Goal: Task Accomplishment & Management: Manage account settings

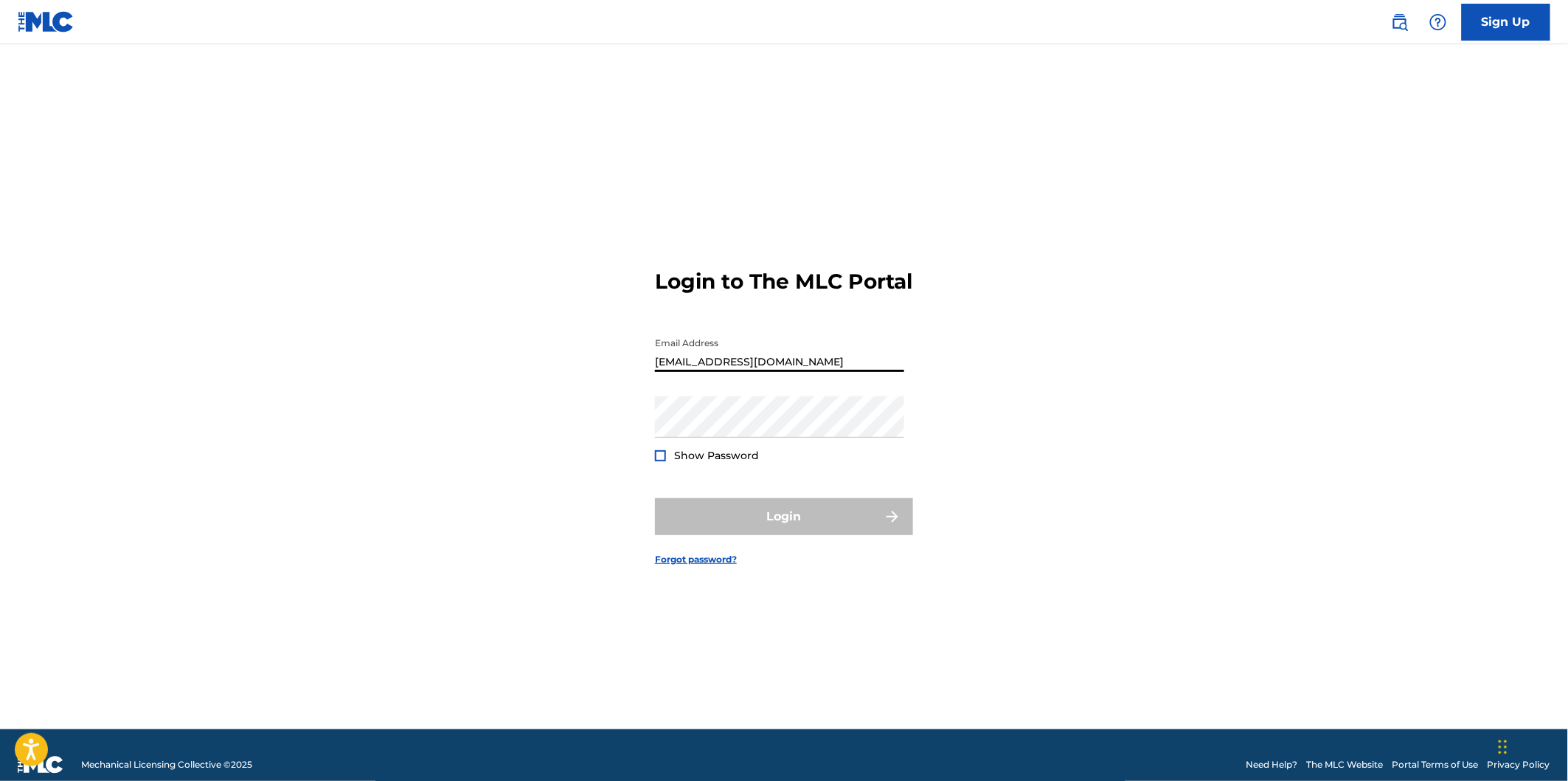
type input "[EMAIL_ADDRESS][DOMAIN_NAME]"
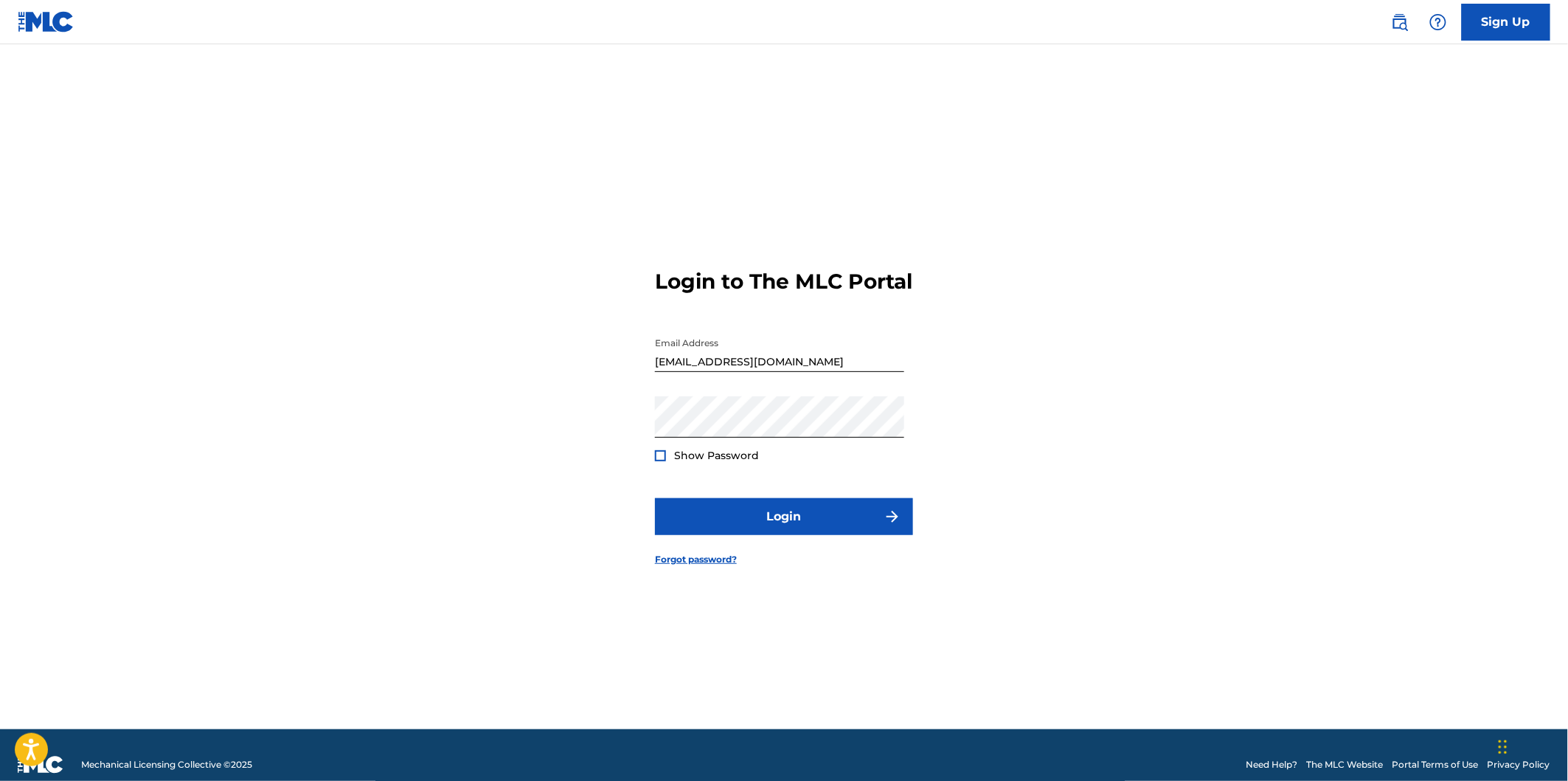
click at [660, 462] on div at bounding box center [661, 456] width 11 height 11
click at [790, 523] on button "Login" at bounding box center [784, 516] width 258 height 37
drag, startPoint x: 799, startPoint y: 367, endPoint x: 472, endPoint y: 332, distance: 328.9
click at [472, 332] on div "Login to The MLC Portal Email Address [EMAIL_ADDRESS][DOMAIN_NAME] Password Sho…" at bounding box center [784, 405] width 1033 height 648
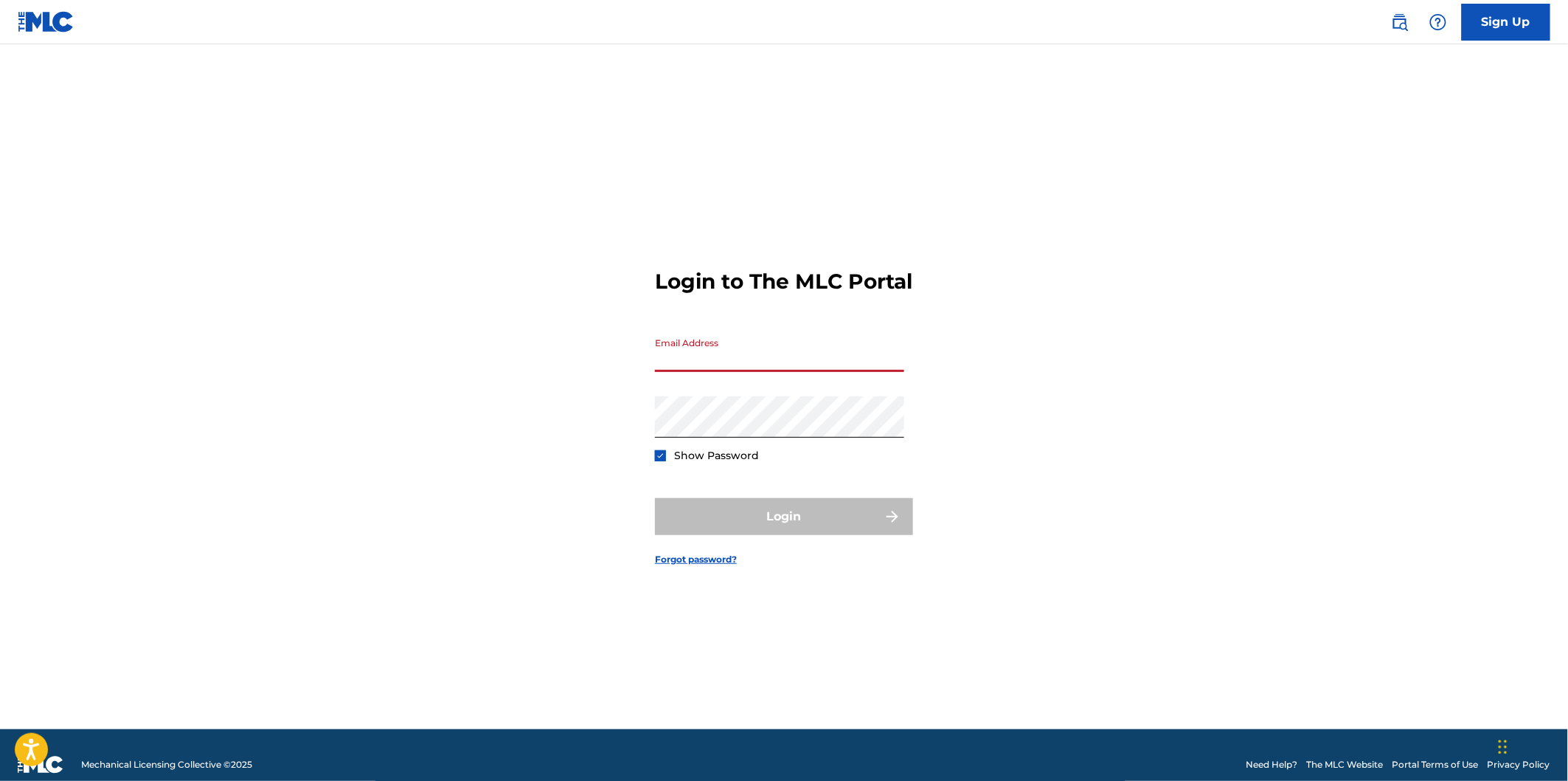
type input "F"
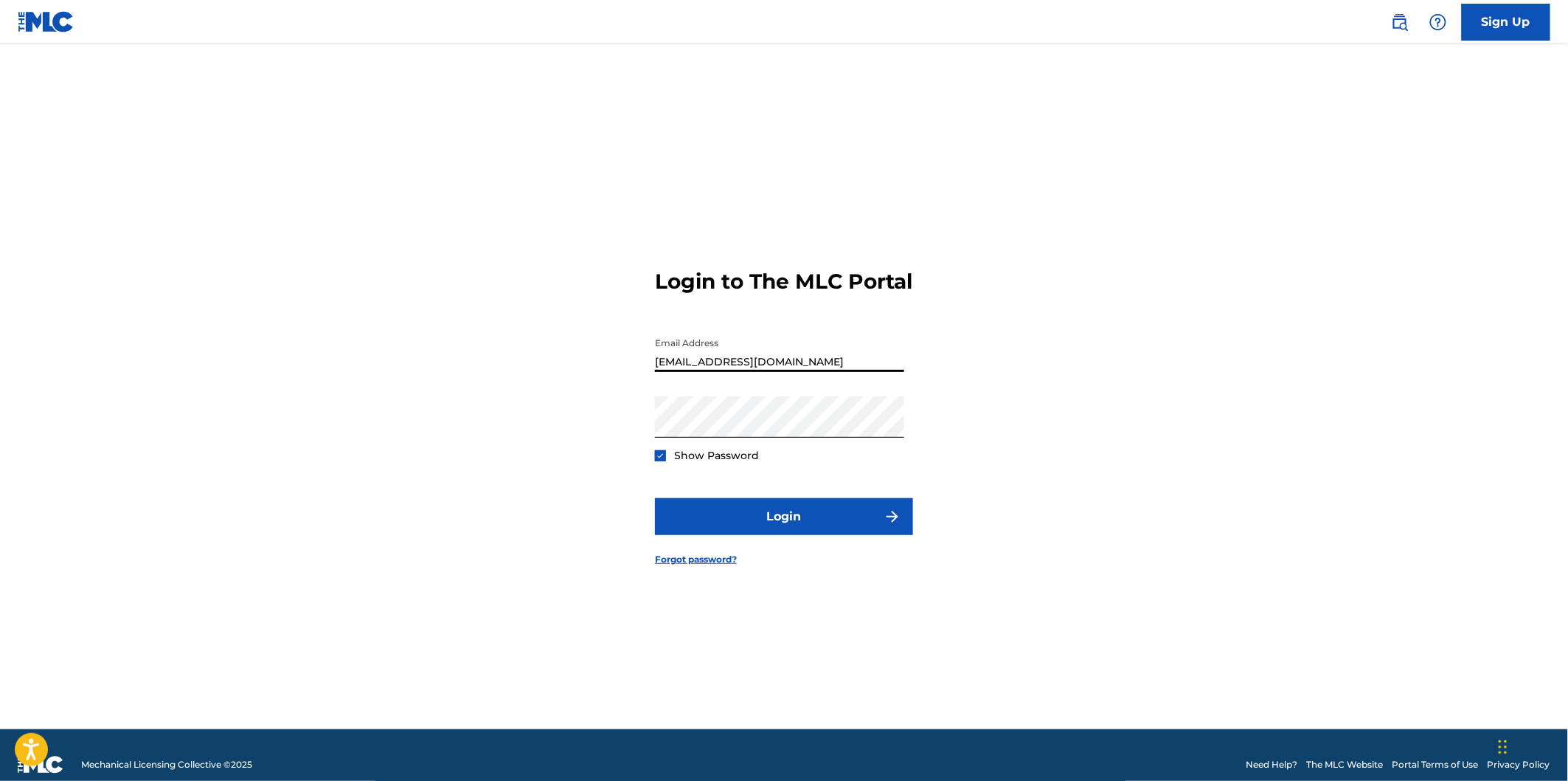
type input "[EMAIL_ADDRESS][DOMAIN_NAME]"
click at [443, 445] on div "Login to The MLC Portal Email Address [EMAIL_ADDRESS][DOMAIN_NAME] Password Sho…" at bounding box center [784, 405] width 1033 height 648
click at [429, 456] on div "Login to The MLC Portal Email Address [EMAIL_ADDRESS][DOMAIN_NAME] Password Sho…" at bounding box center [784, 405] width 1033 height 648
click at [804, 525] on button "Login" at bounding box center [784, 516] width 258 height 37
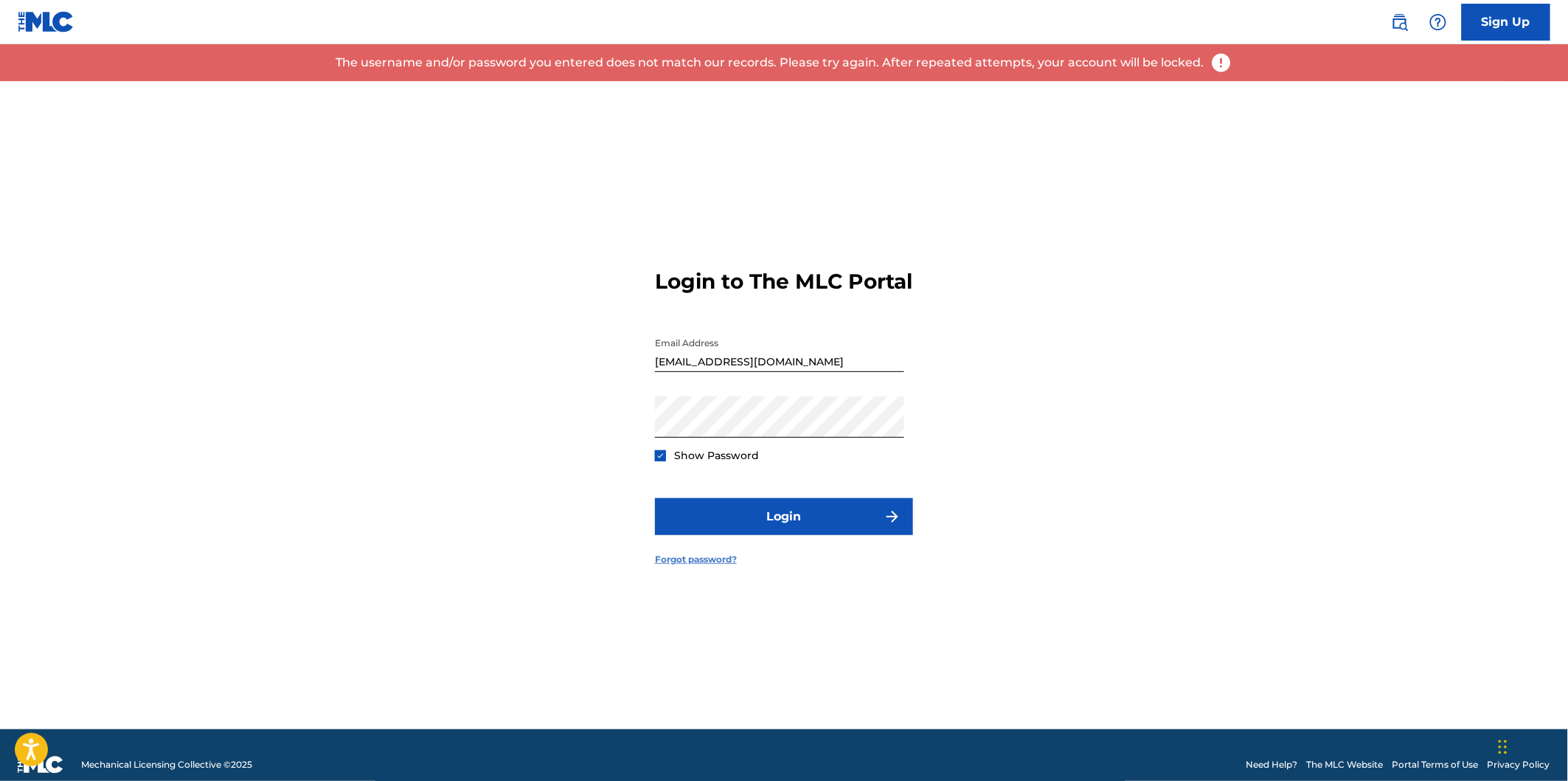
click at [704, 566] on link "Forgot password?" at bounding box center [696, 560] width 82 height 14
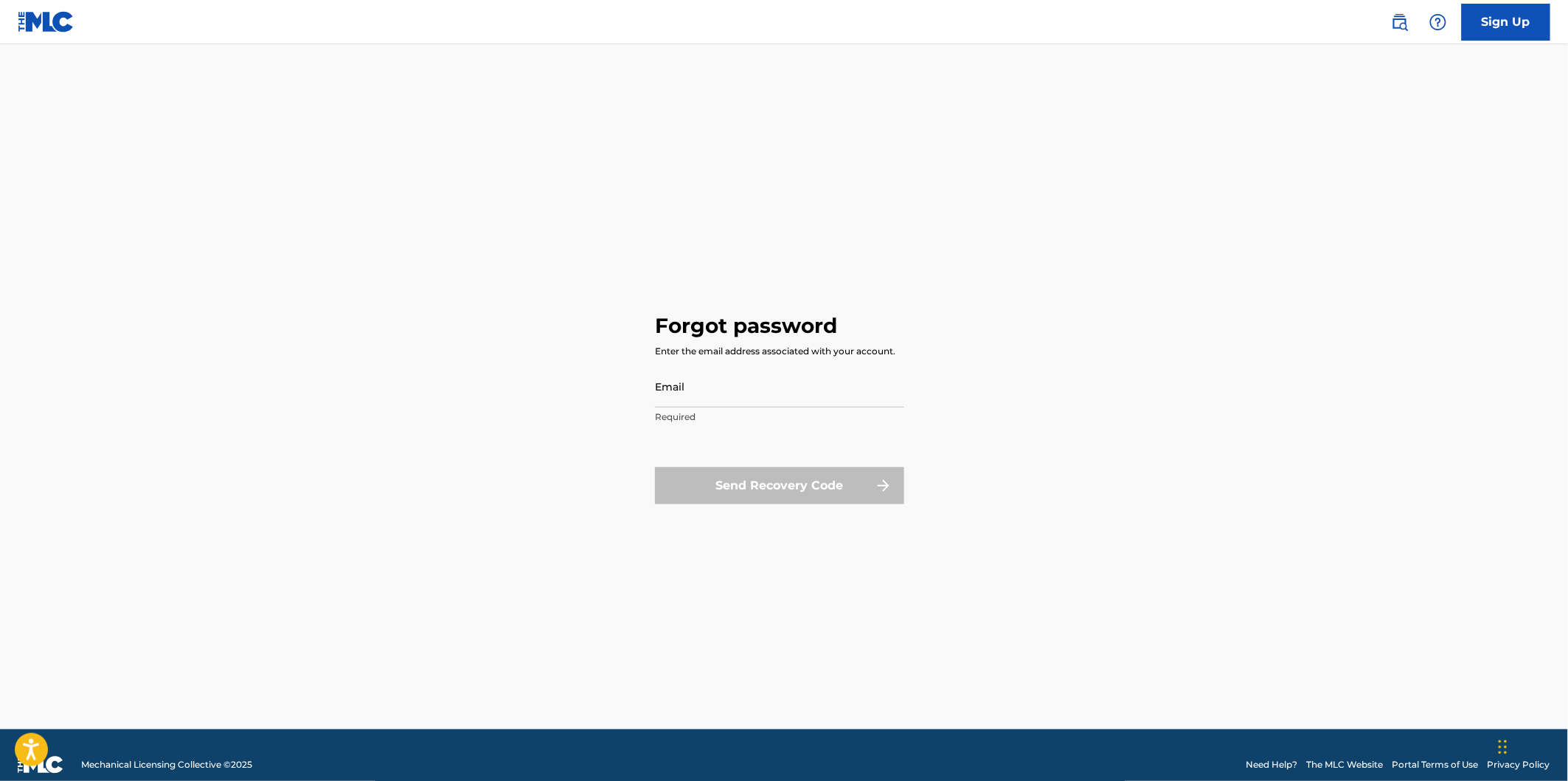
type input "[EMAIL_ADDRESS][DOMAIN_NAME]"
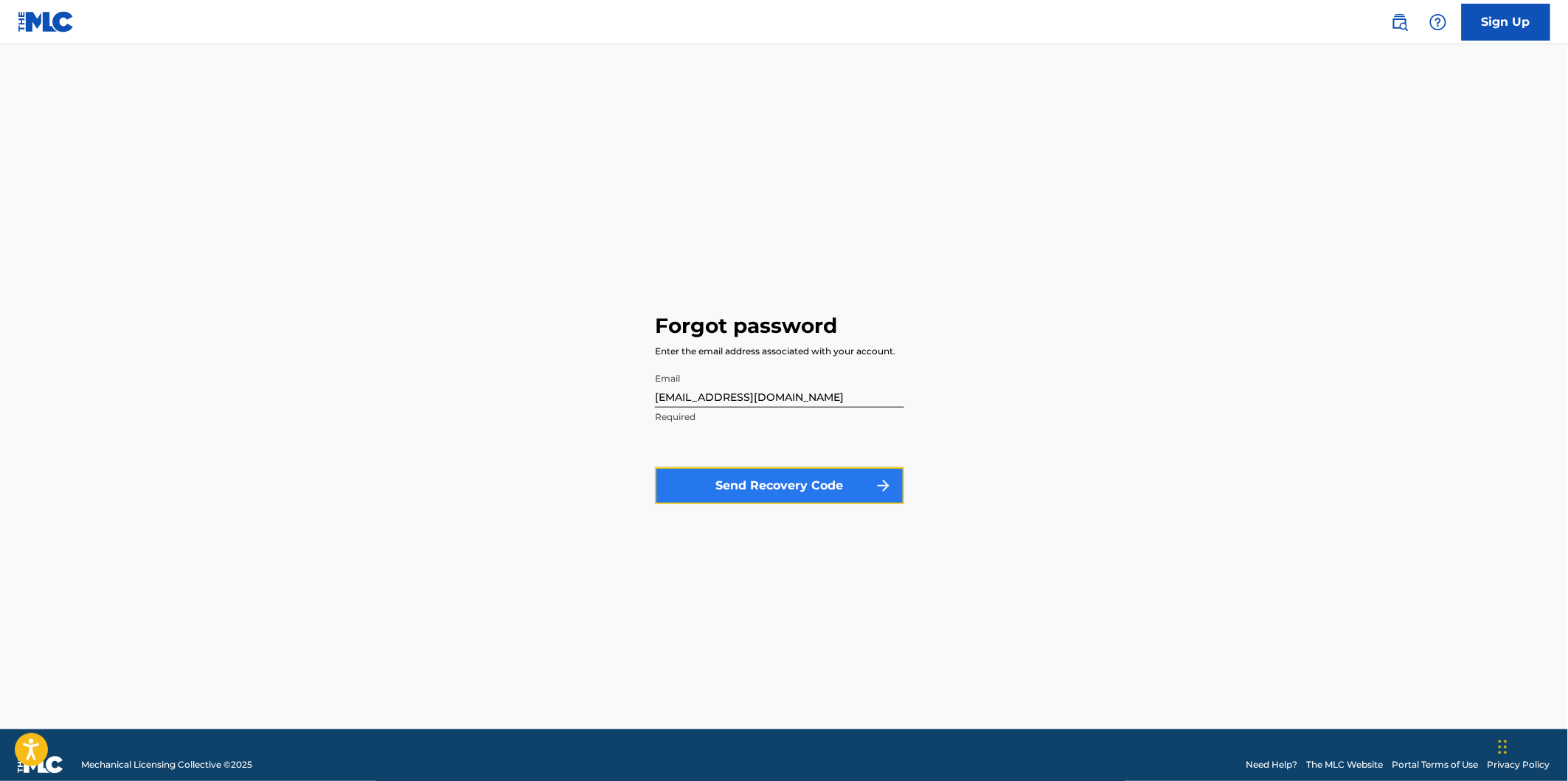
click at [758, 491] on button "Send Recovery Code" at bounding box center [780, 485] width 249 height 37
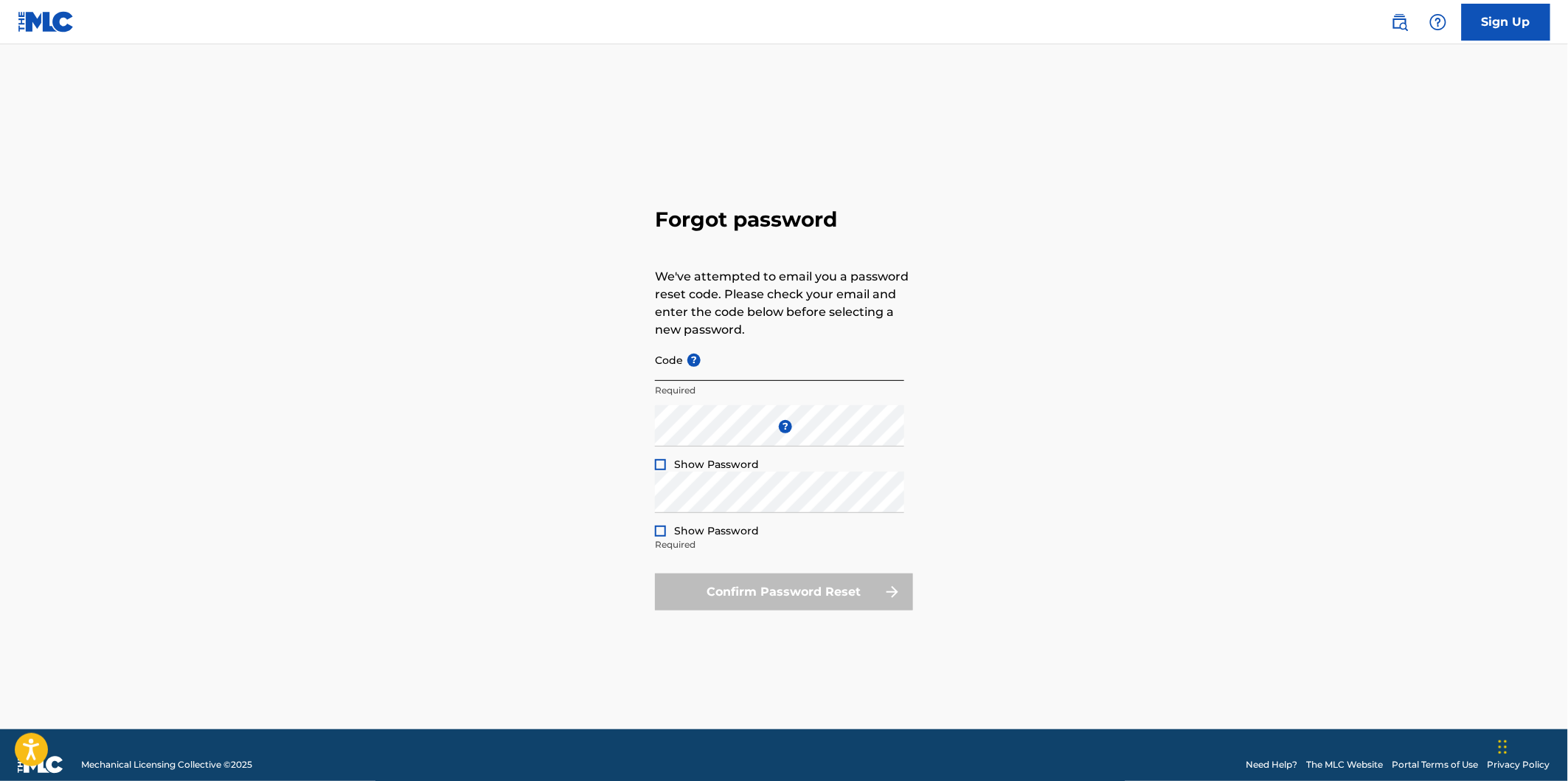
click at [782, 367] on input "Code ?" at bounding box center [780, 359] width 249 height 42
paste input "FP_95a6d46abc31617b408f9009f934"
type input "FP_95a6d46abc31617b408f9009f934"
click at [467, 448] on div "Forgot password We've attempted to email you a password reset code. Please chec…" at bounding box center [784, 405] width 1033 height 648
click at [660, 465] on div at bounding box center [661, 464] width 11 height 11
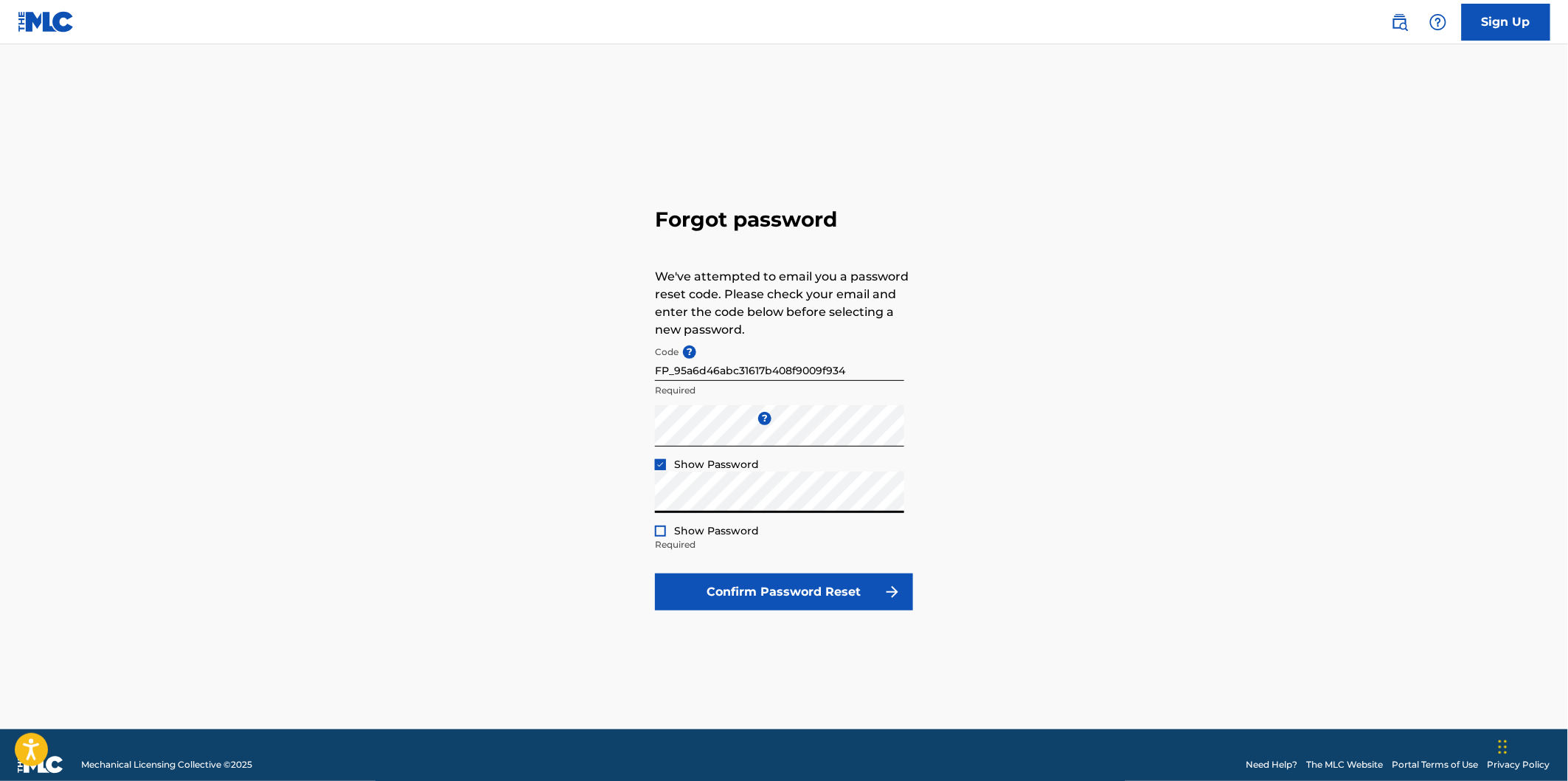
click at [660, 529] on div at bounding box center [661, 531] width 11 height 11
click at [562, 555] on div "Forgot password We've attempted to email you a password reset code. Please chec…" at bounding box center [784, 405] width 1033 height 648
click at [804, 599] on button "Confirm Password Reset" at bounding box center [784, 591] width 258 height 37
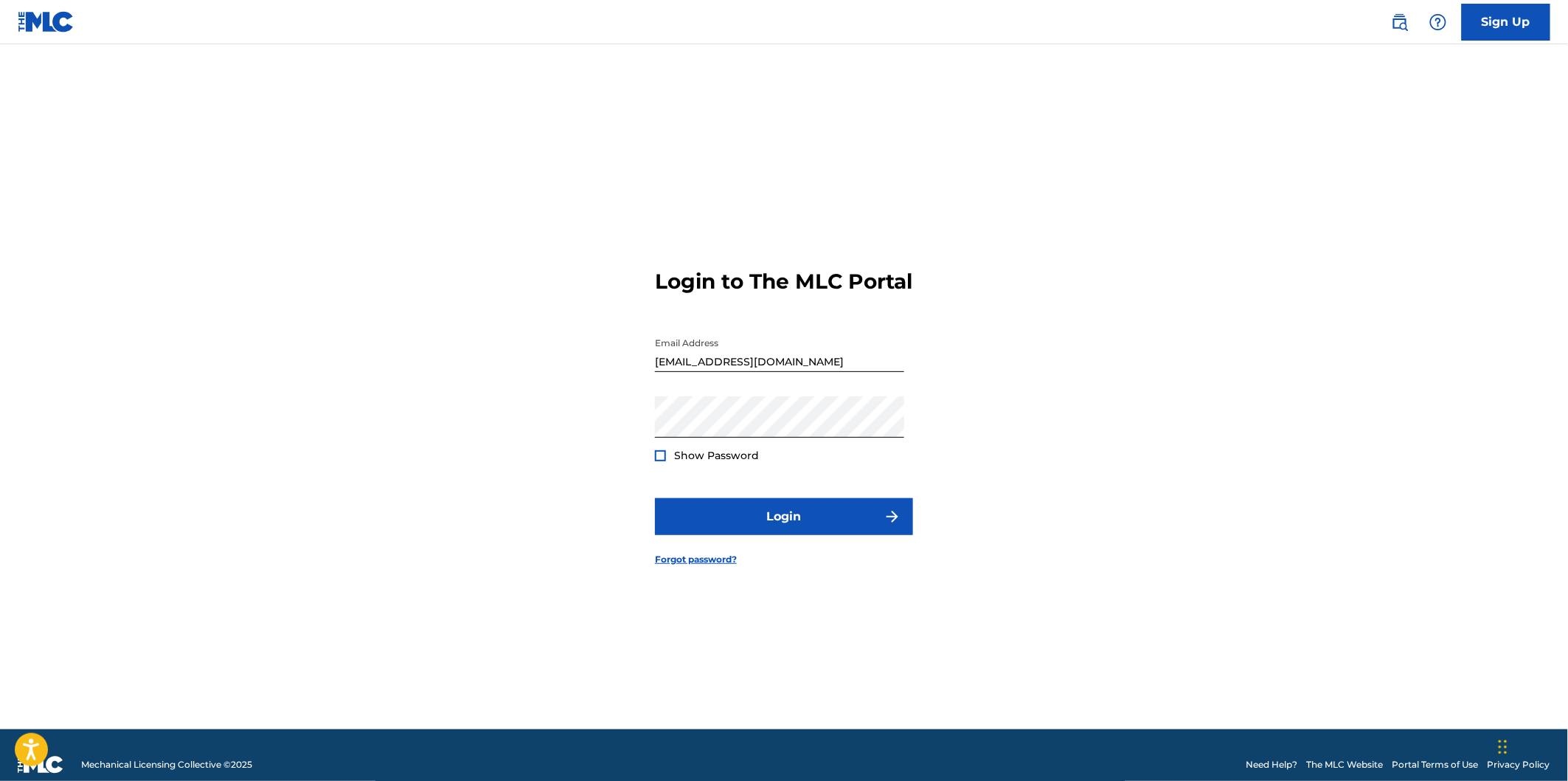
click at [1159, 294] on div "Login to The MLC Portal Email Address [EMAIL_ADDRESS][DOMAIN_NAME] Password Sho…" at bounding box center [784, 405] width 1033 height 648
click at [655, 462] on div at bounding box center [661, 456] width 11 height 11
click at [773, 531] on button "Login" at bounding box center [784, 516] width 258 height 37
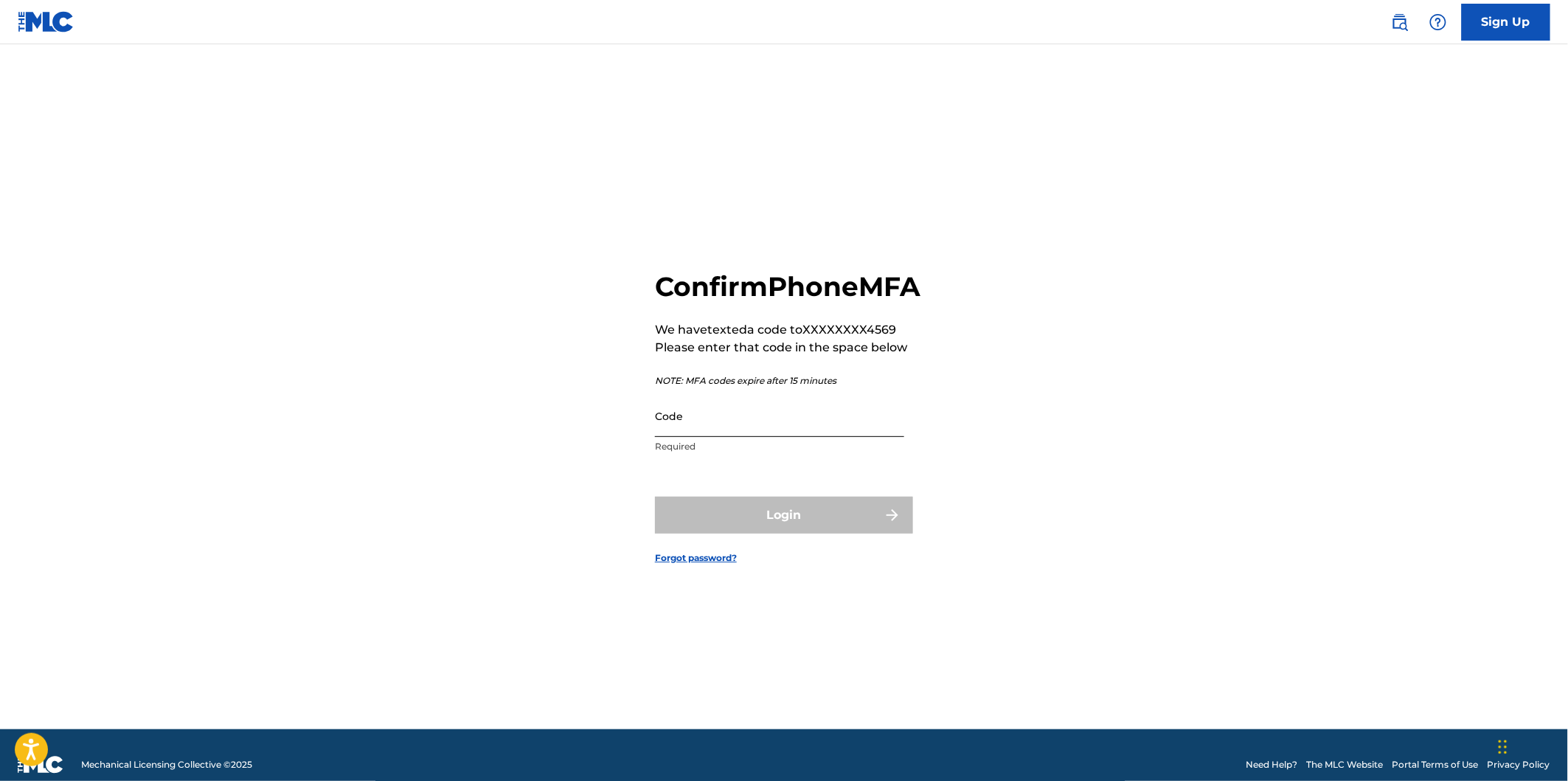
click at [749, 434] on input "Code" at bounding box center [780, 416] width 249 height 42
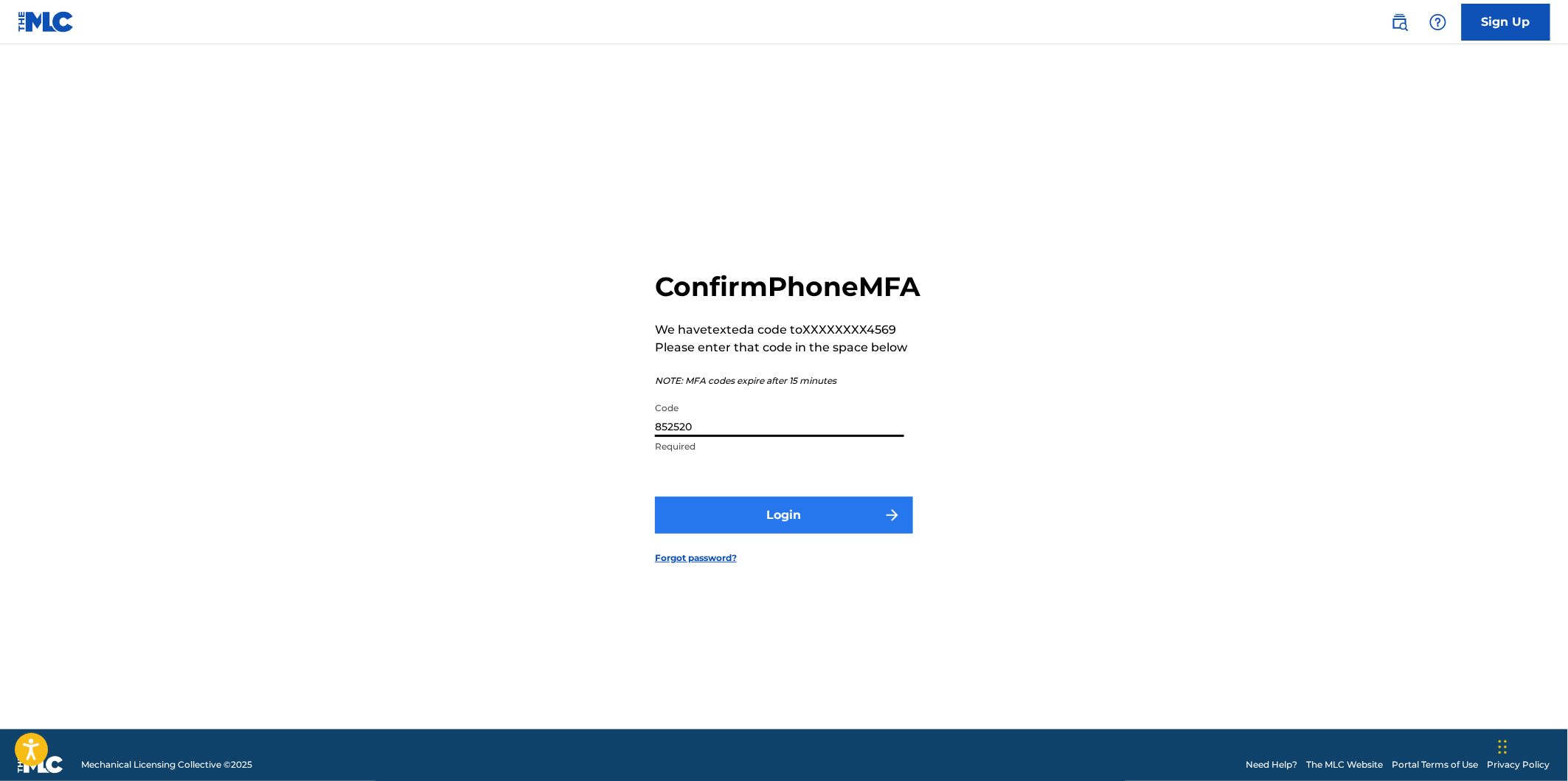
type input "852520"
click at [764, 534] on button "Login" at bounding box center [784, 514] width 258 height 37
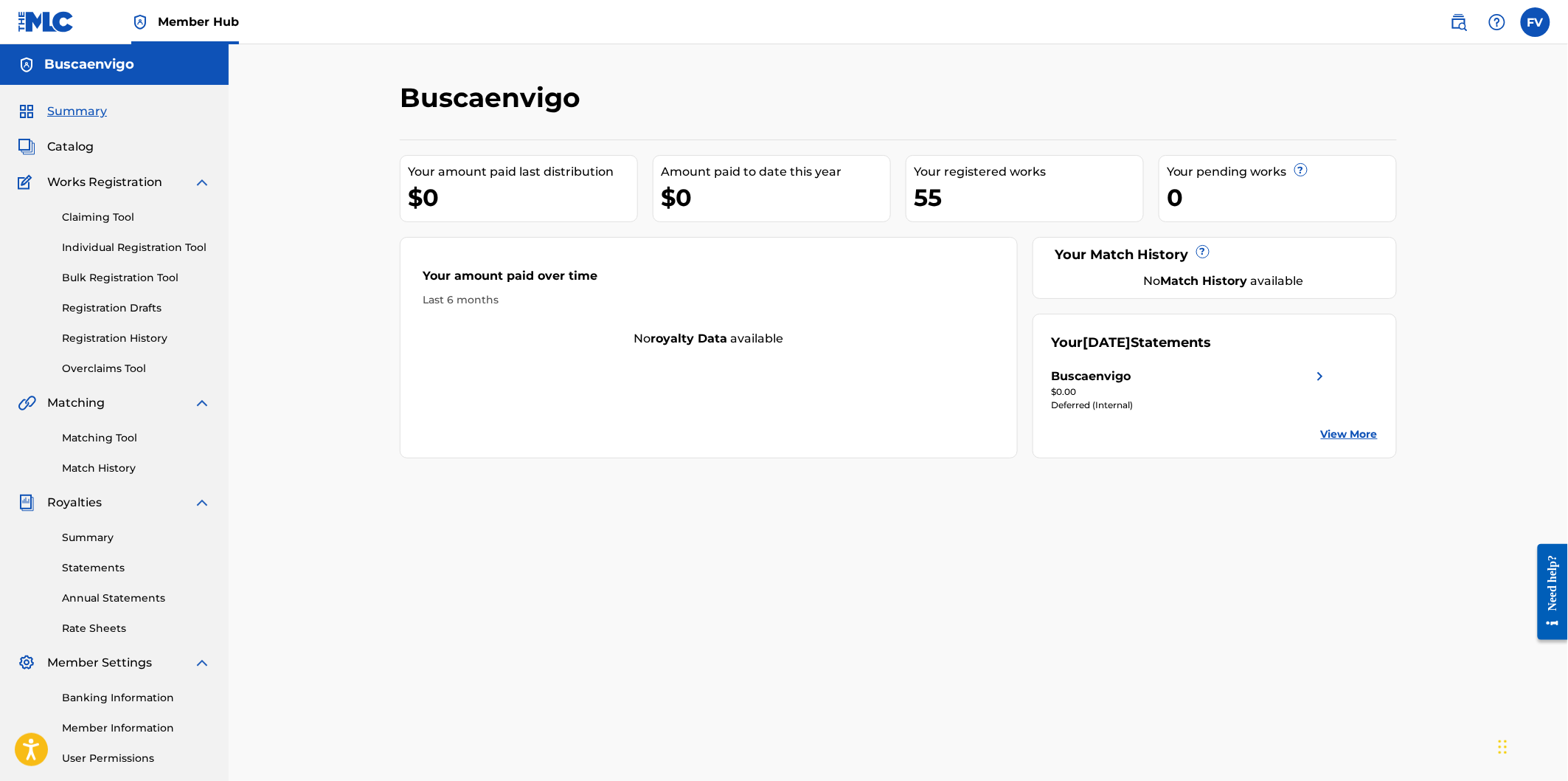
click at [1347, 428] on link "View More" at bounding box center [1349, 434] width 57 height 15
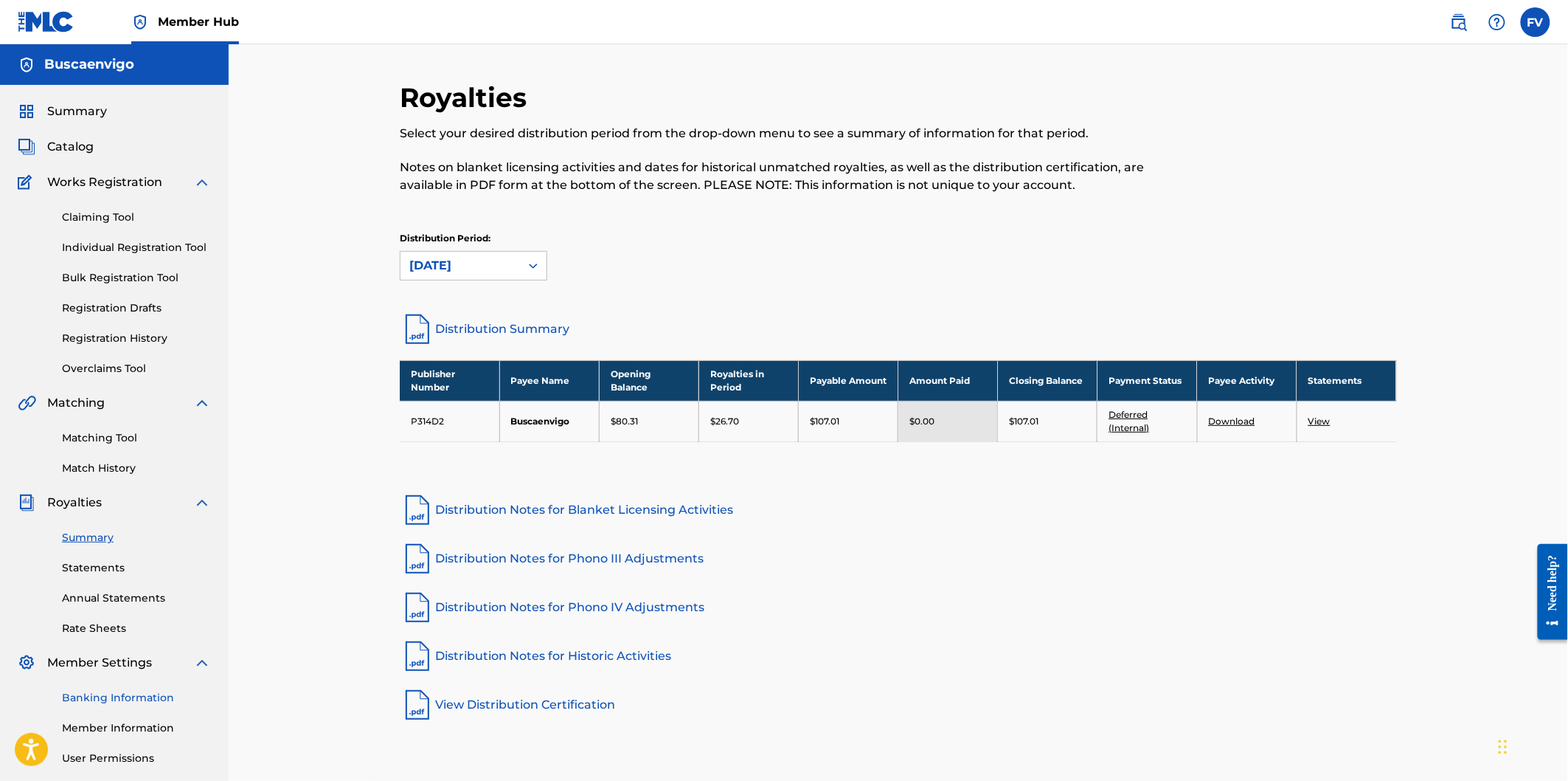
click at [103, 695] on link "Banking Information" at bounding box center [136, 698] width 149 height 15
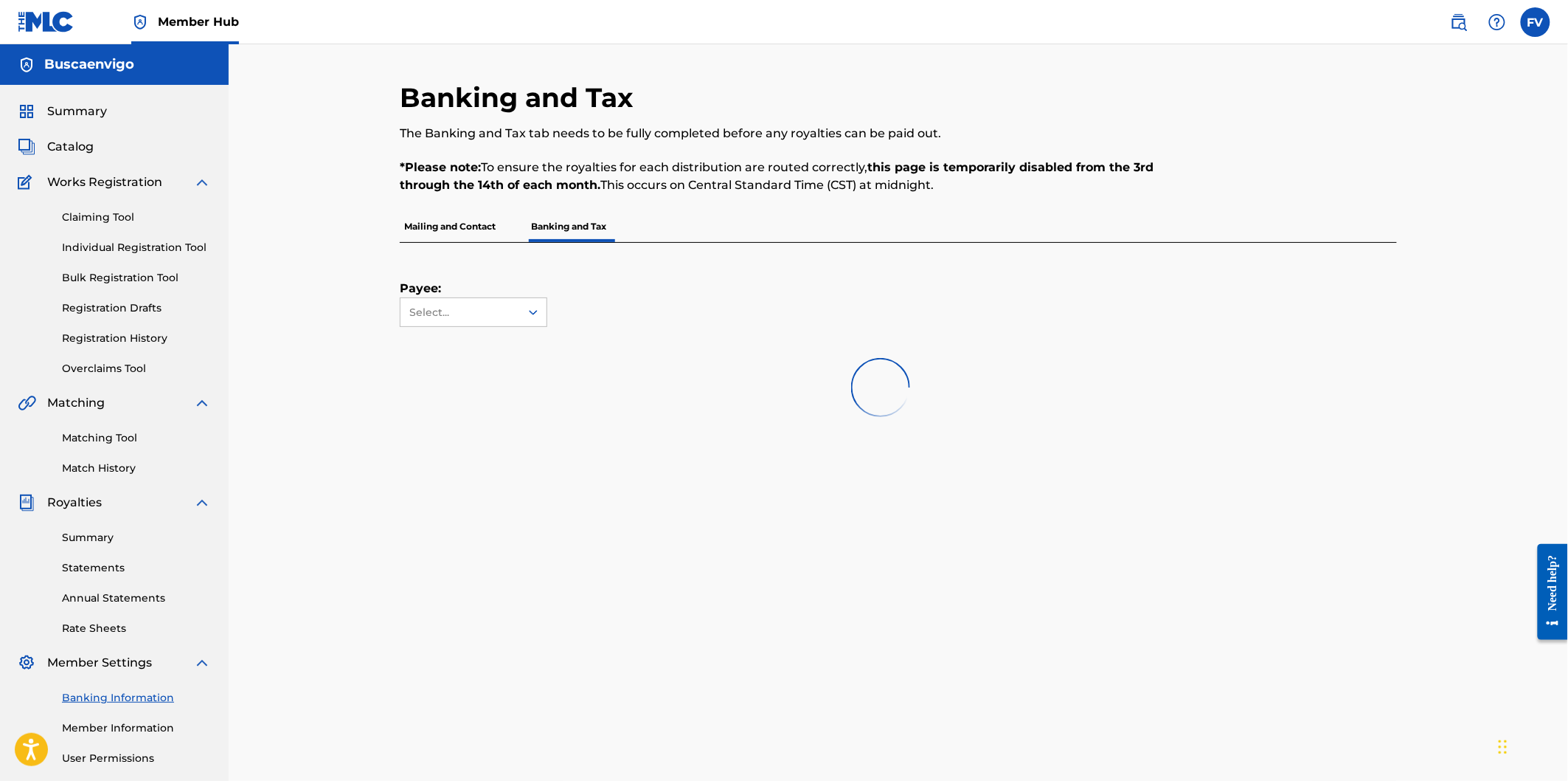
click at [103, 695] on link "Banking Information" at bounding box center [136, 698] width 149 height 15
